Goal: Task Accomplishment & Management: Manage account settings

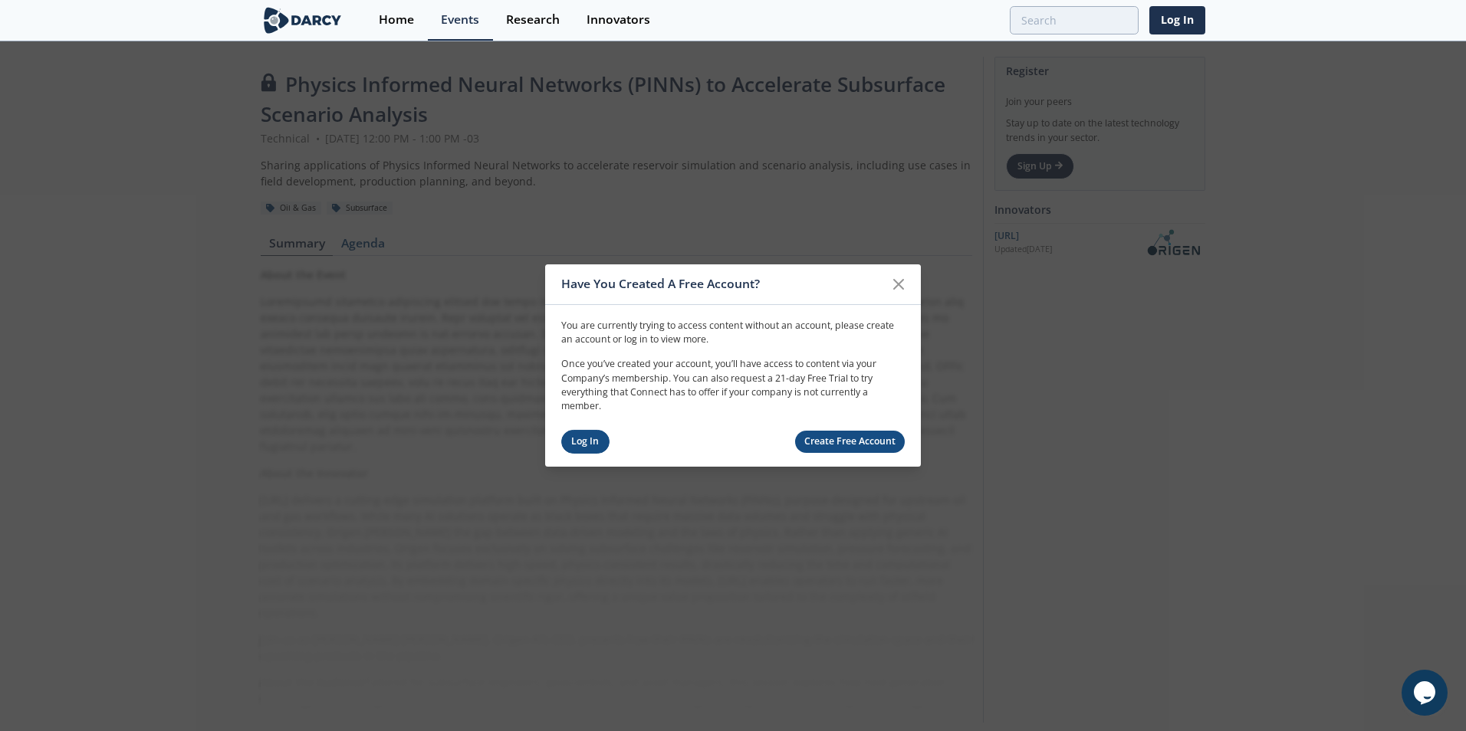
click at [597, 445] on link "Log In" at bounding box center [585, 442] width 48 height 24
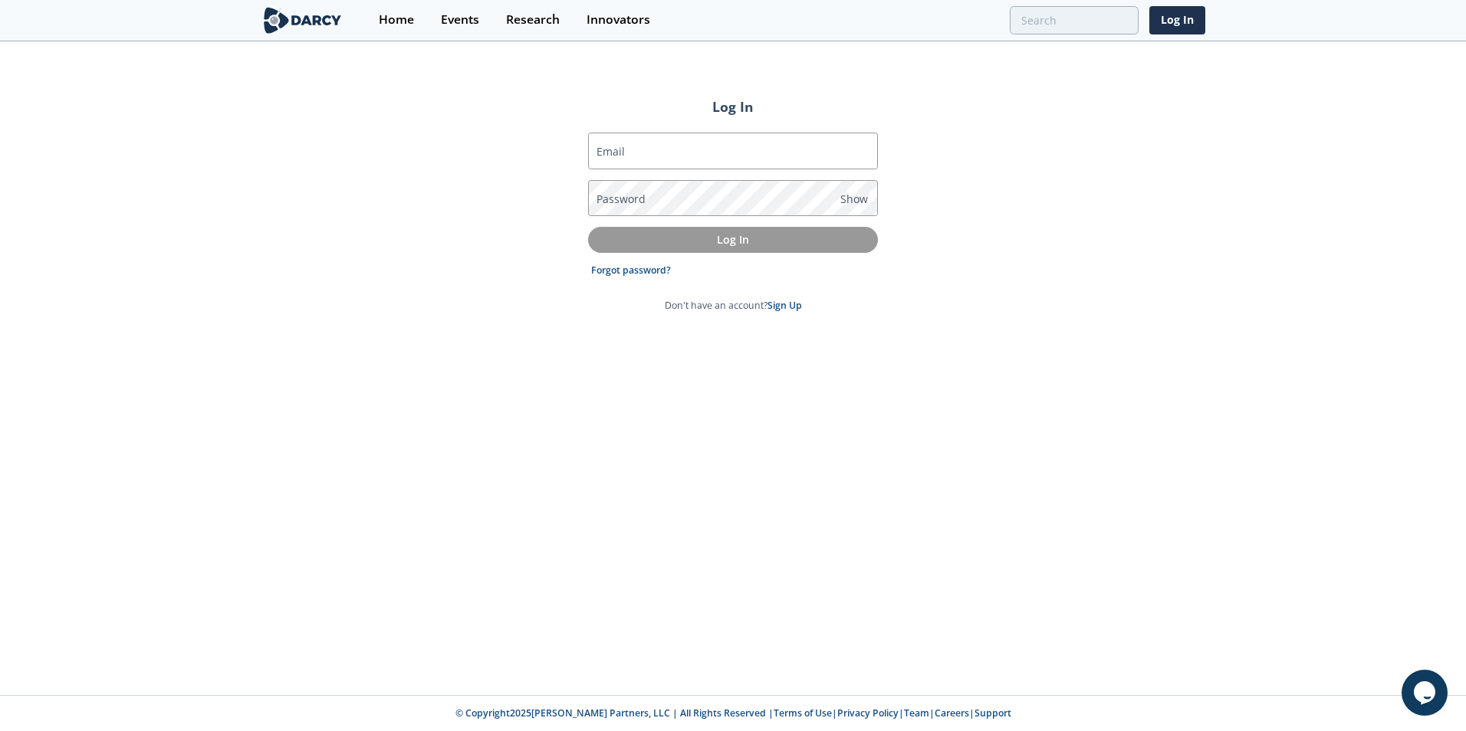
type input "[EMAIL_ADDRESS][DOMAIN_NAME]"
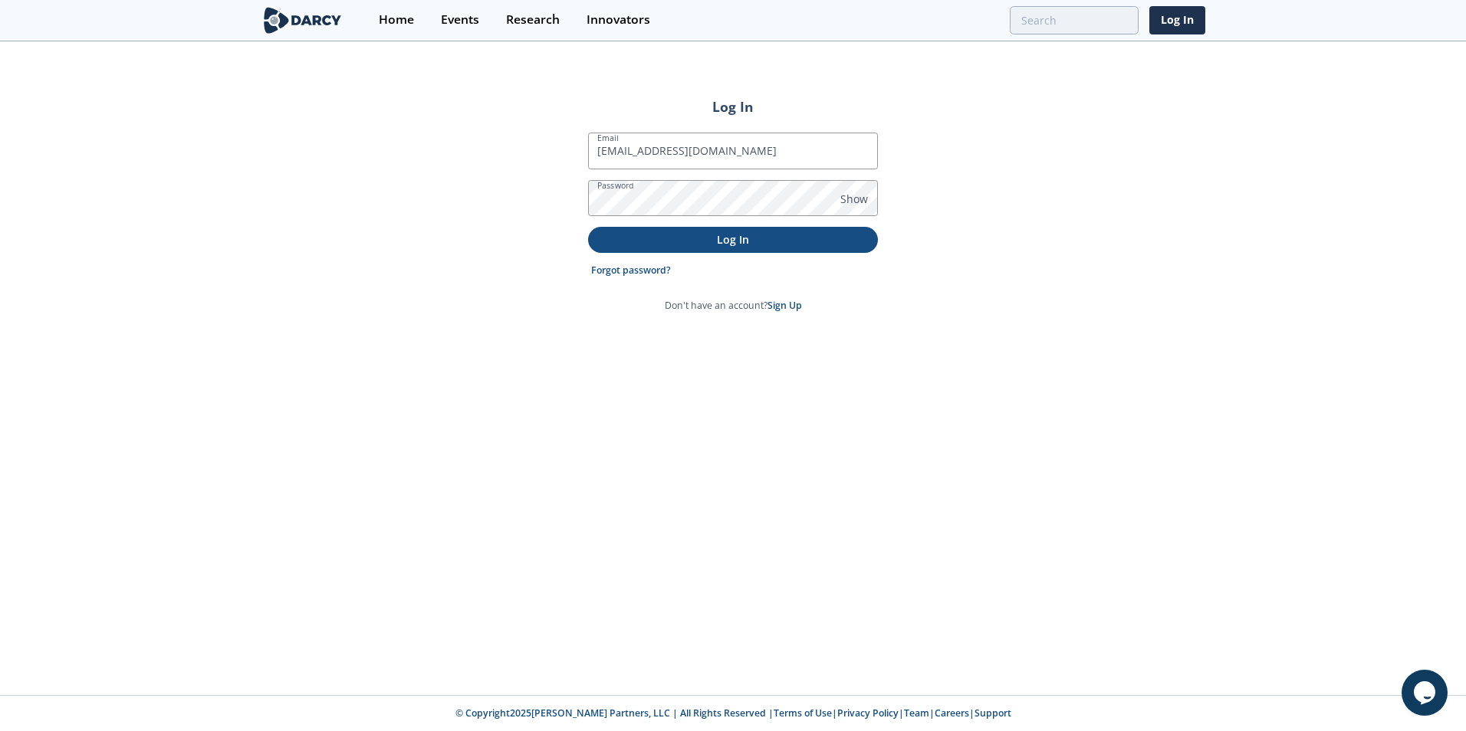
click at [688, 244] on p "Log In" at bounding box center [733, 239] width 268 height 16
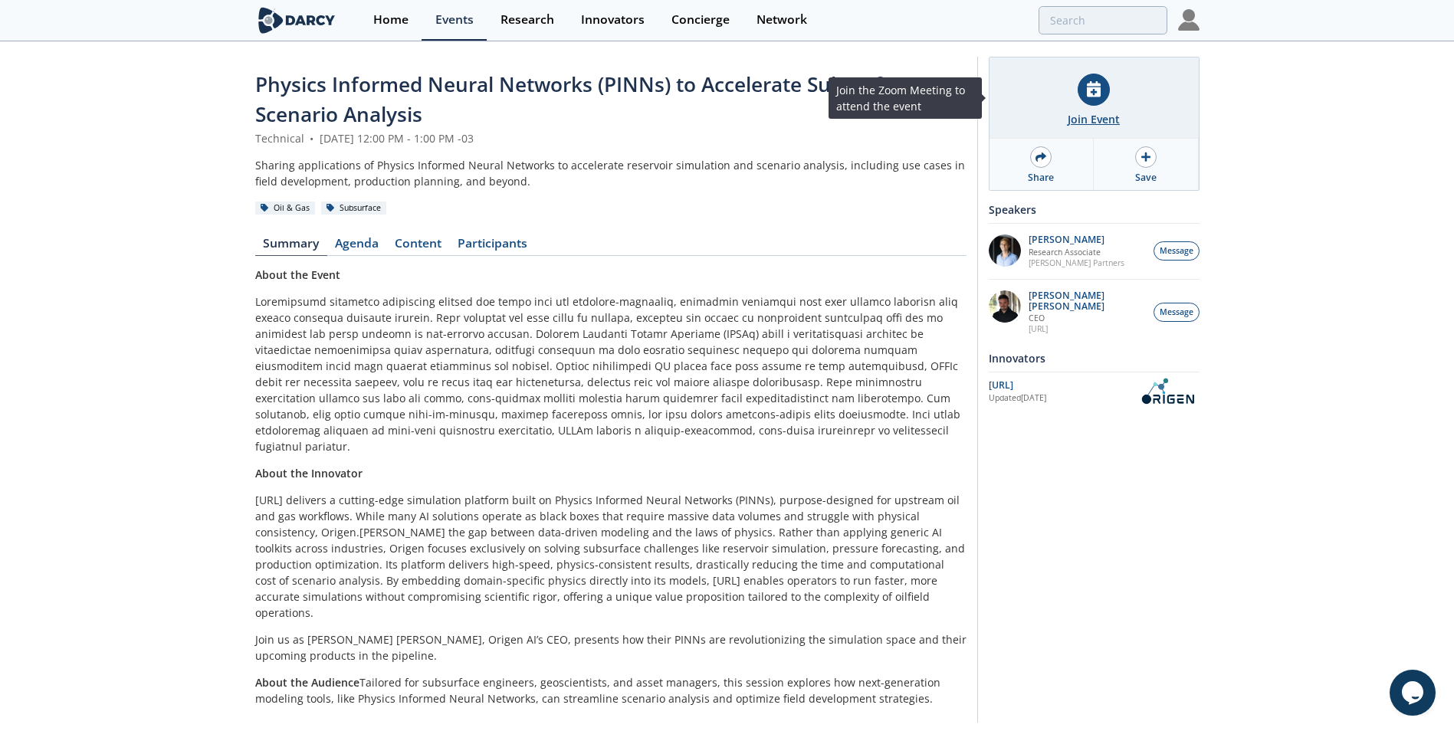
click at [1094, 100] on div at bounding box center [1094, 90] width 32 height 32
click at [1101, 83] on div at bounding box center [1094, 90] width 32 height 32
